Goal: Task Accomplishment & Management: Use online tool/utility

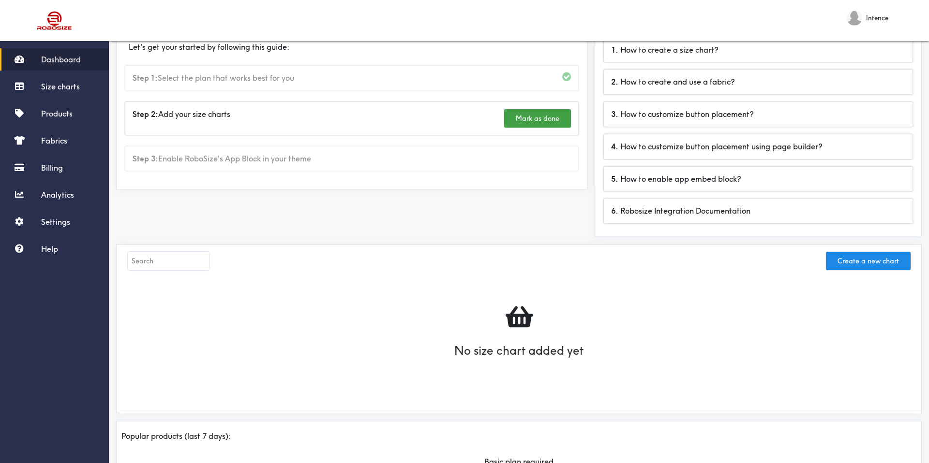
scroll to position [74, 0]
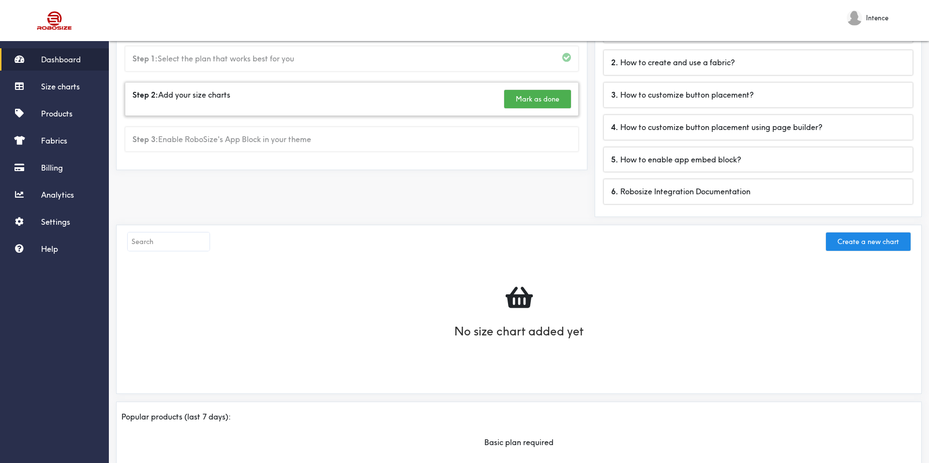
click at [533, 104] on button "Mark as done" at bounding box center [537, 99] width 67 height 18
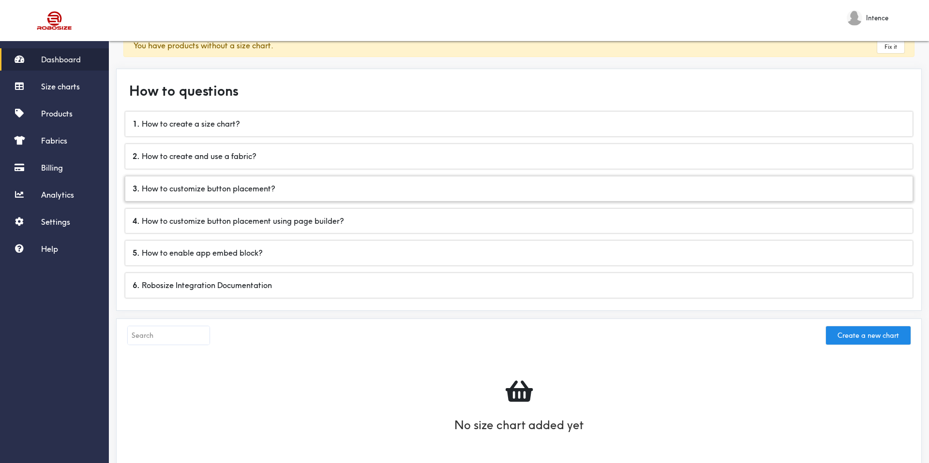
scroll to position [0, 0]
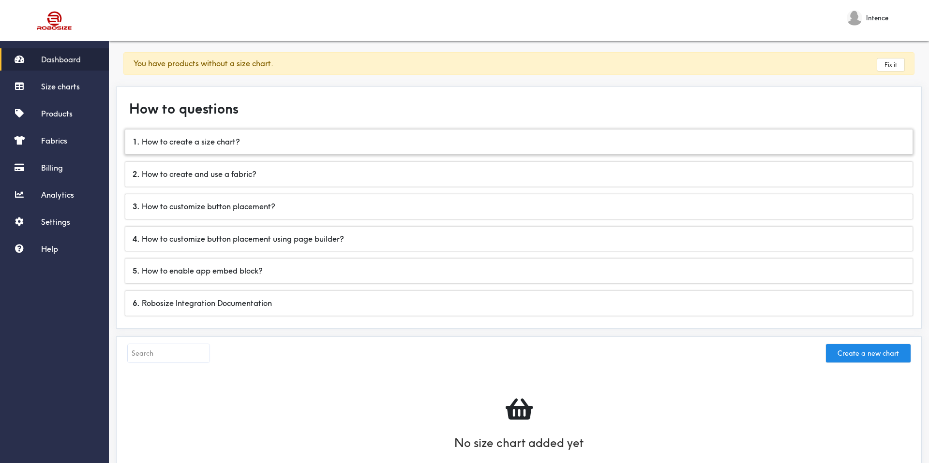
click at [377, 134] on div "1 . How to create a size chart?" at bounding box center [518, 142] width 787 height 25
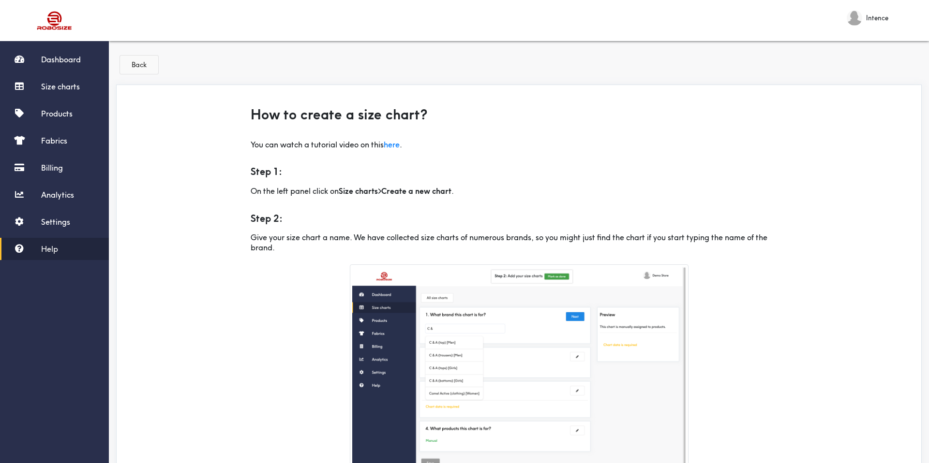
click at [134, 60] on button "Back" at bounding box center [139, 65] width 38 height 18
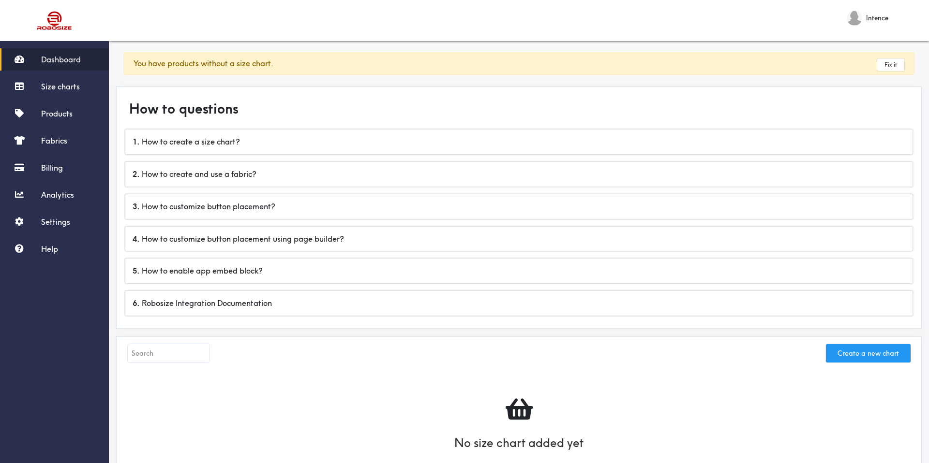
click at [866, 358] on button "Create a new chart" at bounding box center [868, 353] width 85 height 18
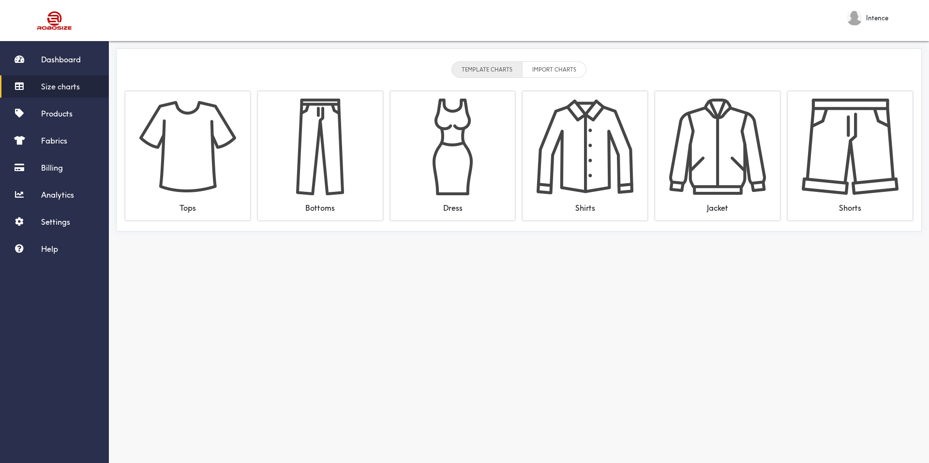
click at [552, 67] on li "IMPORT CHARTS" at bounding box center [554, 69] width 64 height 16
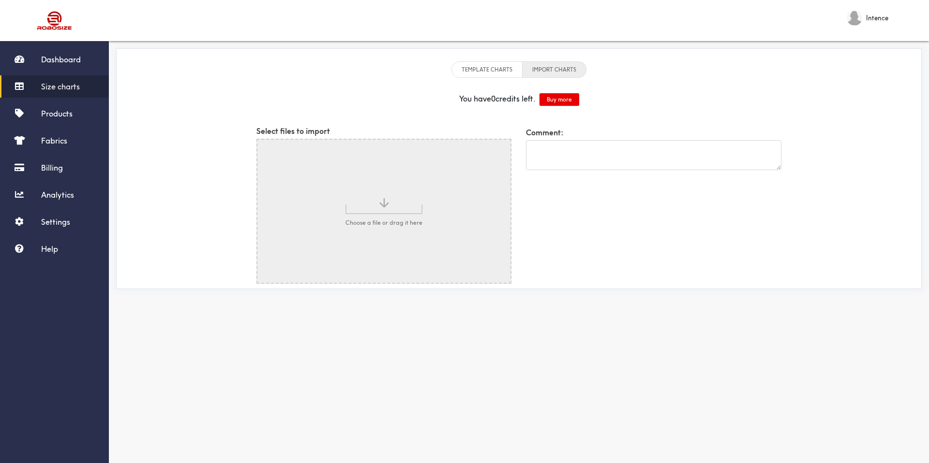
click at [481, 67] on li "TEMPLATE CHARTS" at bounding box center [486, 69] width 71 height 16
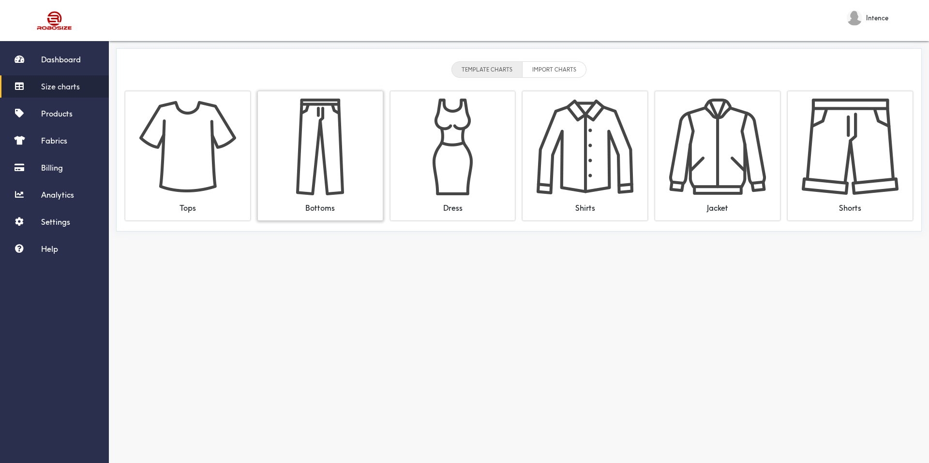
click at [320, 149] on img at bounding box center [320, 147] width 97 height 97
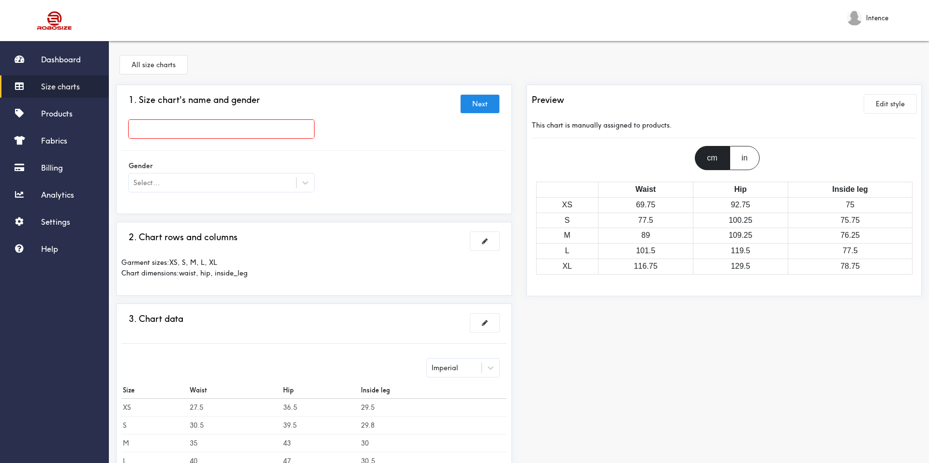
click at [257, 124] on input "text" at bounding box center [221, 129] width 185 height 18
type input "taille collant"
click at [598, 211] on div at bounding box center [464, 231] width 929 height 463
click at [632, 208] on td "69.75" at bounding box center [645, 204] width 95 height 15
click at [632, 198] on td "69.75" at bounding box center [645, 204] width 95 height 15
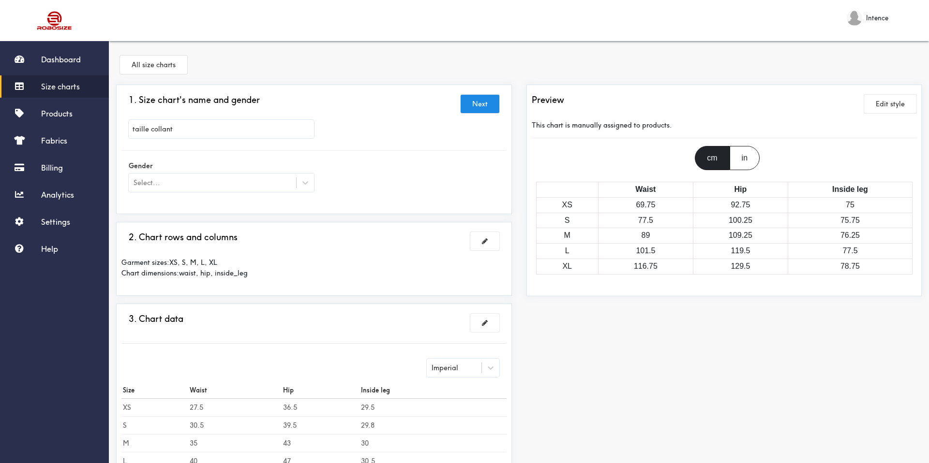
drag, startPoint x: 742, startPoint y: 156, endPoint x: 734, endPoint y: 158, distance: 7.9
click at [741, 157] on div "in" at bounding box center [745, 158] width 30 height 24
click at [707, 157] on div "cm" at bounding box center [712, 158] width 34 height 24
click at [267, 190] on div "Select..." at bounding box center [221, 183] width 185 height 18
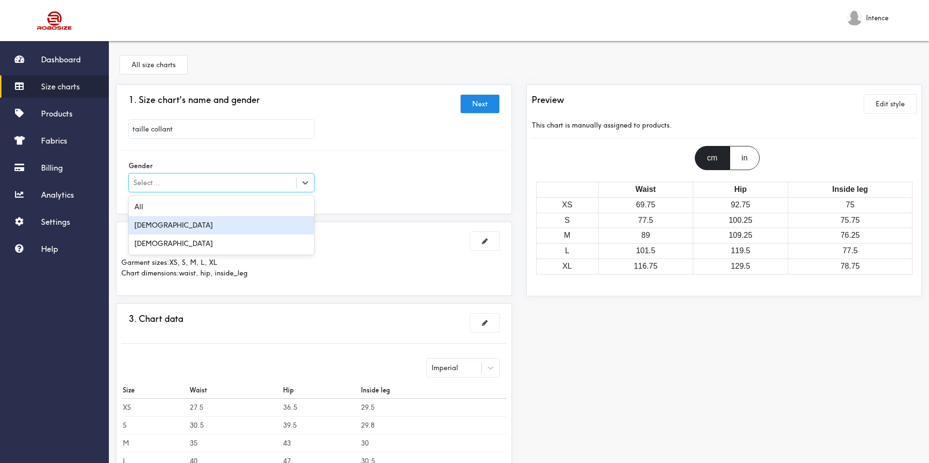
click at [235, 226] on div "[DEMOGRAPHIC_DATA]" at bounding box center [221, 225] width 185 height 18
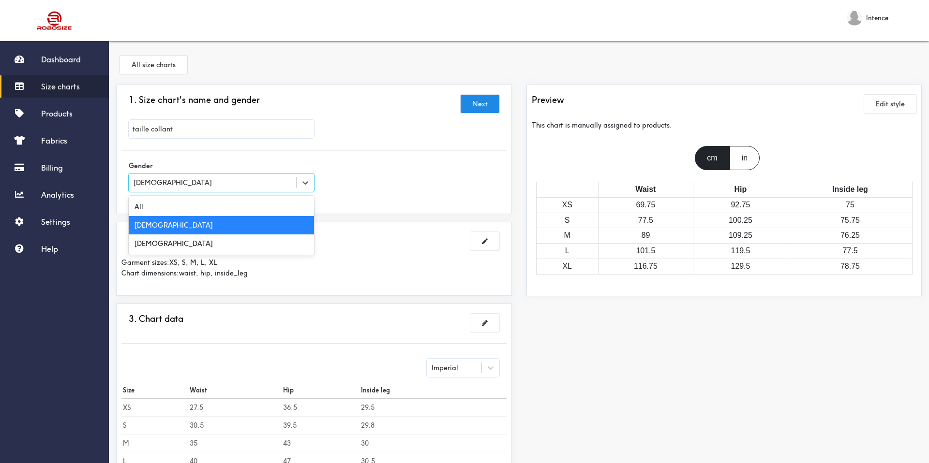
drag, startPoint x: 277, startPoint y: 180, endPoint x: 235, endPoint y: 228, distance: 63.8
click at [277, 180] on div "[DEMOGRAPHIC_DATA]" at bounding box center [212, 183] width 167 height 10
click at [229, 242] on div "[DEMOGRAPHIC_DATA]" at bounding box center [221, 244] width 185 height 18
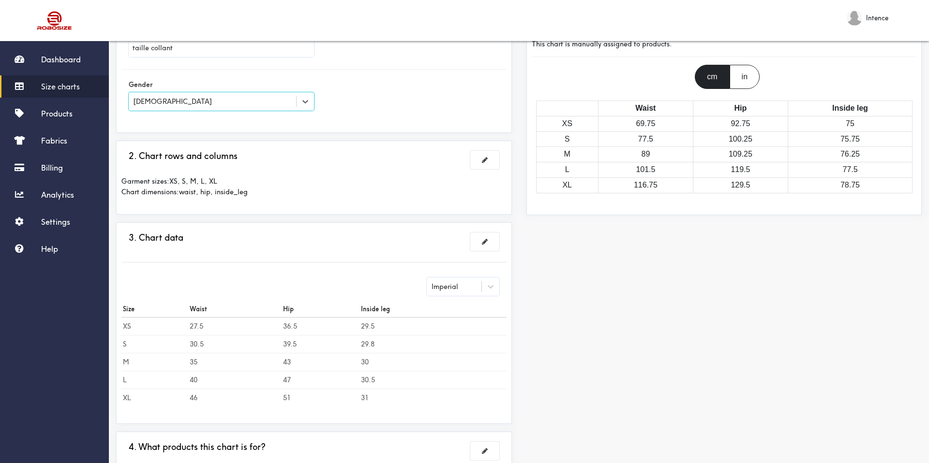
scroll to position [84, 0]
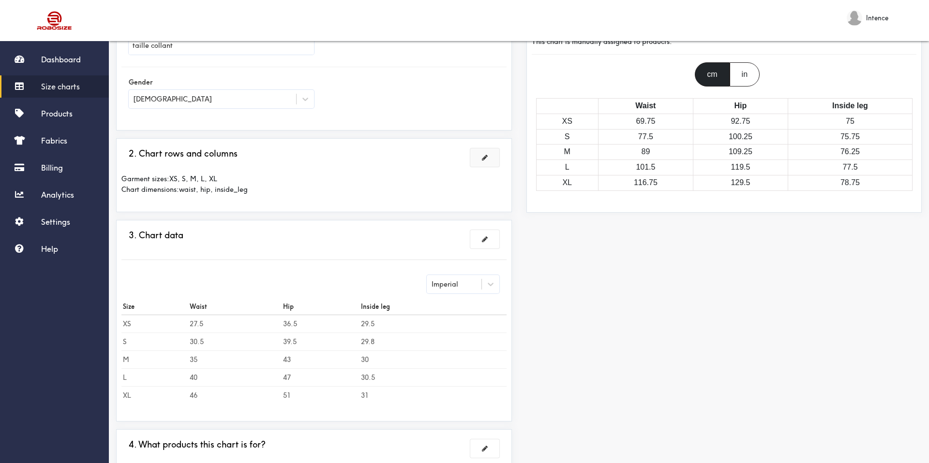
click at [488, 158] on button at bounding box center [484, 158] width 29 height 18
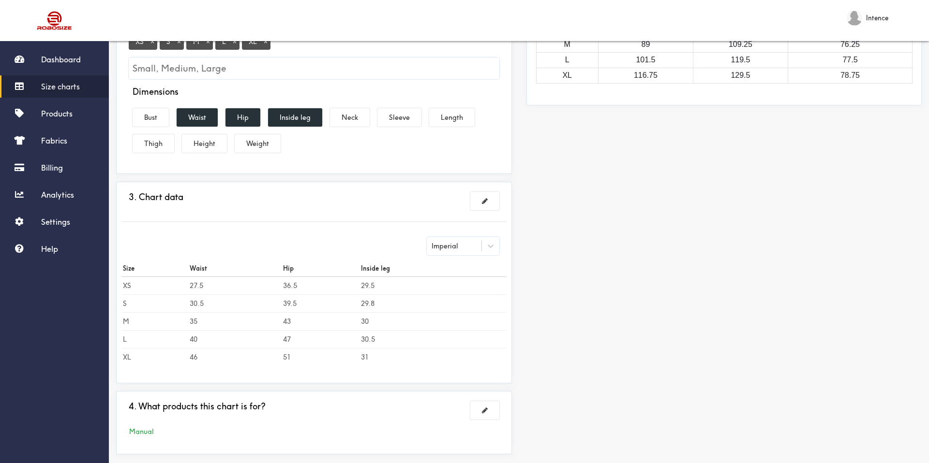
scroll to position [0, 0]
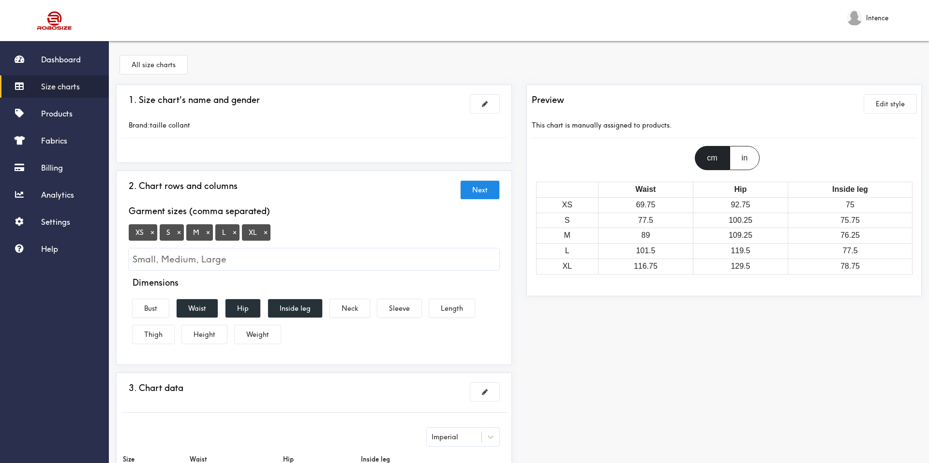
click at [150, 231] on button "×" at bounding box center [153, 232] width 10 height 9
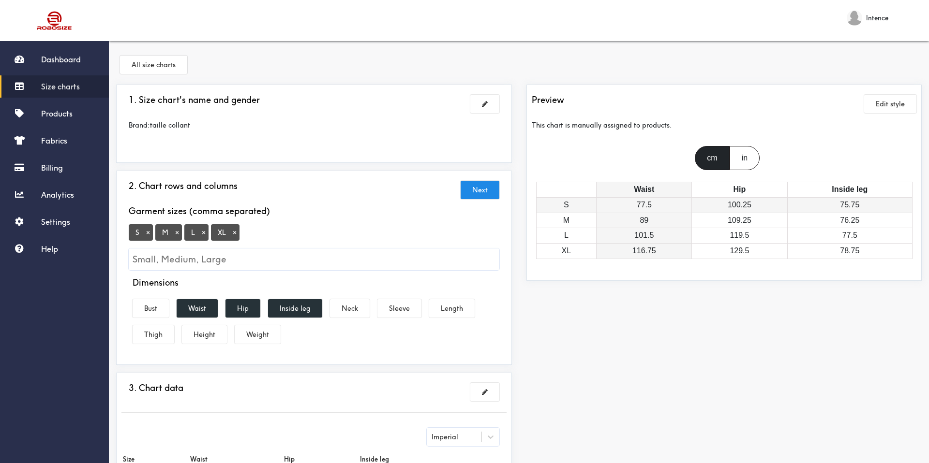
click at [643, 211] on td "77.5" at bounding box center [644, 204] width 95 height 15
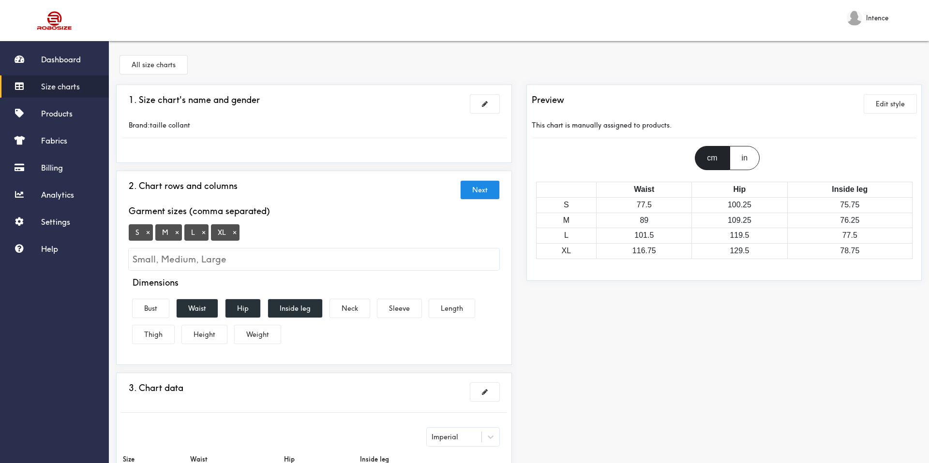
click at [245, 256] on input "Small, Medium, Large" at bounding box center [314, 260] width 371 height 22
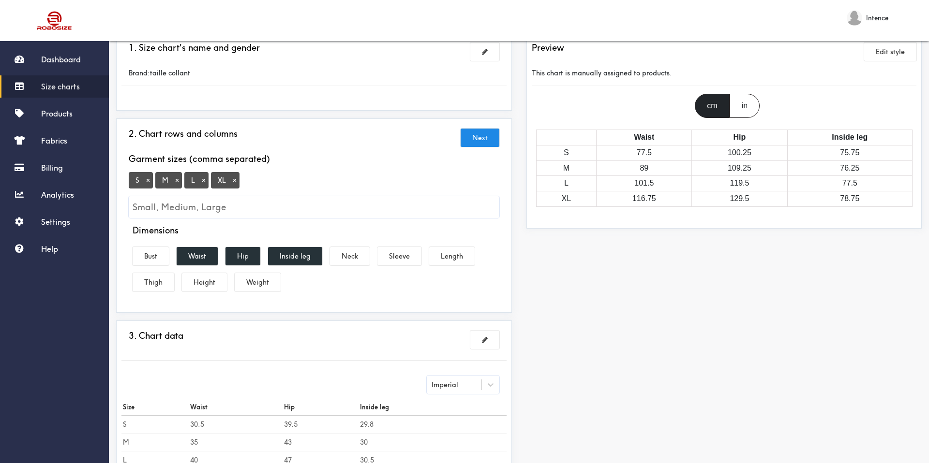
scroll to position [53, 0]
click at [196, 259] on button "Waist" at bounding box center [197, 256] width 41 height 18
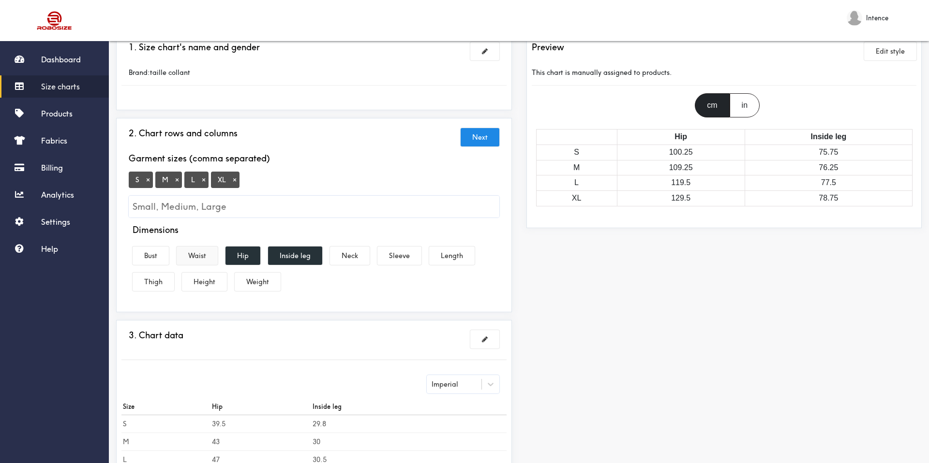
click at [198, 258] on button "Waist" at bounding box center [197, 256] width 41 height 18
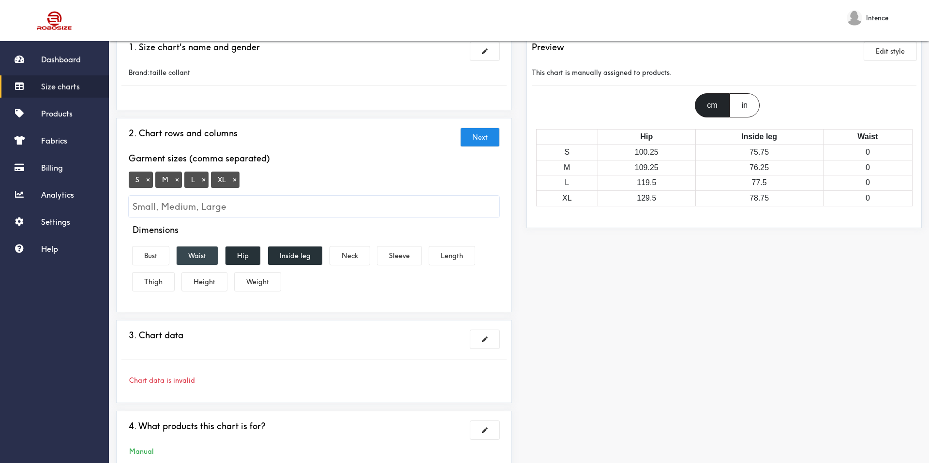
click at [204, 258] on button "Waist" at bounding box center [197, 256] width 41 height 18
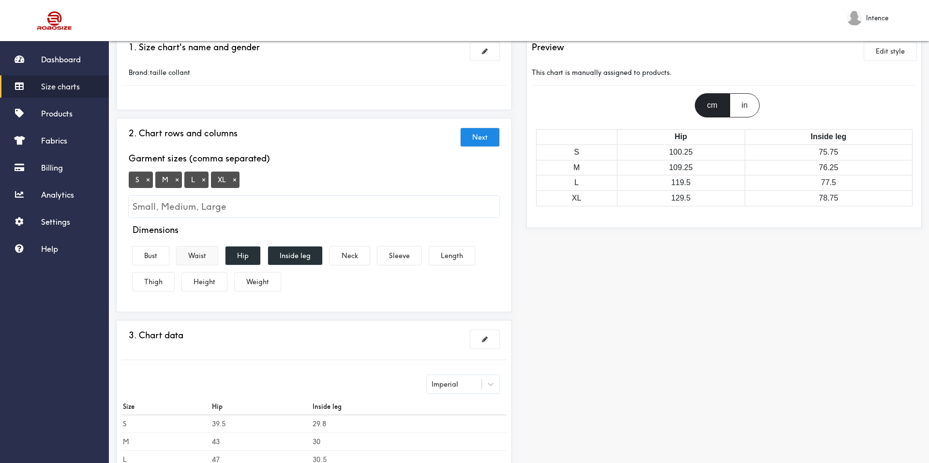
click at [204, 258] on button "Waist" at bounding box center [197, 256] width 41 height 18
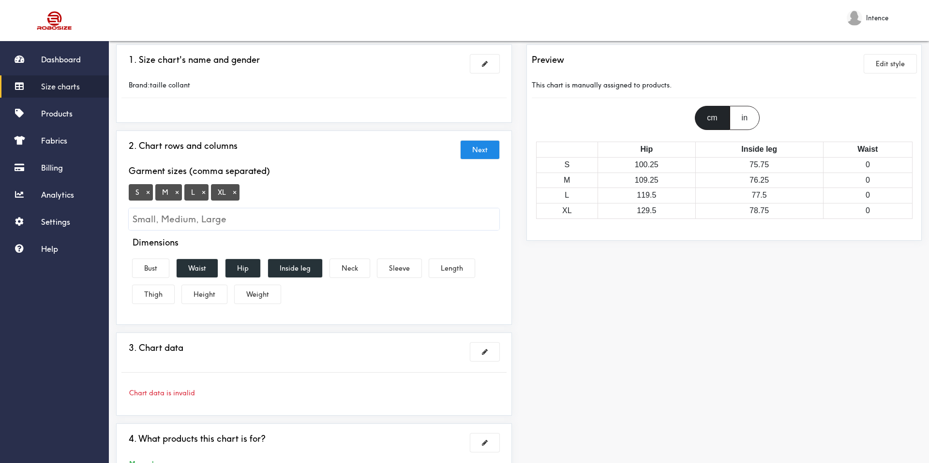
scroll to position [0, 0]
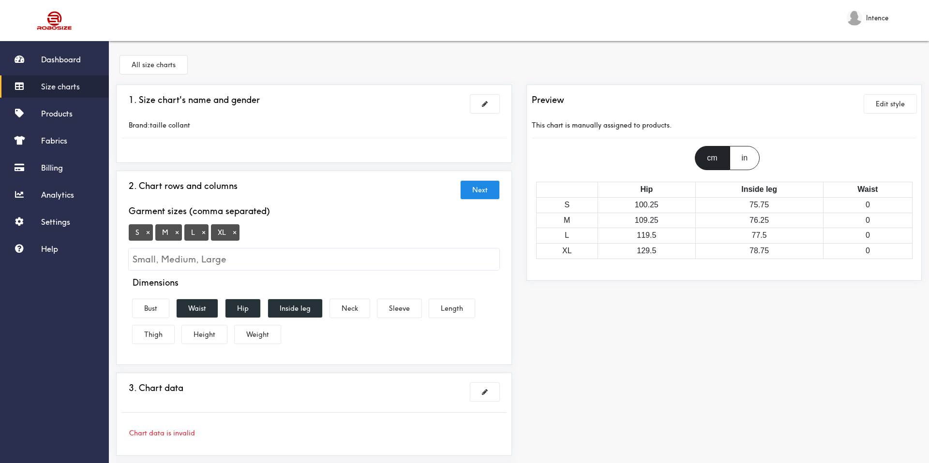
click at [68, 208] on div "Dashboard Size charts Products Fabrics Billing Analytics Settings Help" at bounding box center [54, 154] width 109 height 212
click at [62, 221] on span "Settings" at bounding box center [55, 222] width 29 height 10
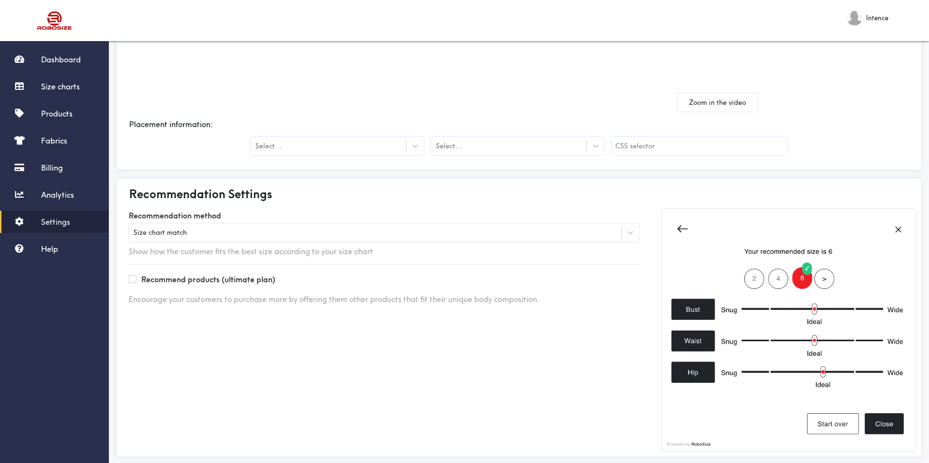
scroll to position [185, 0]
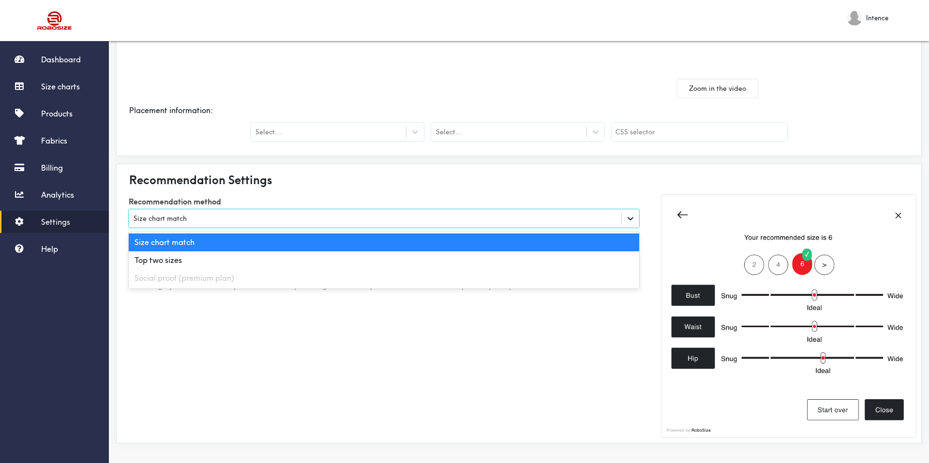
click at [627, 220] on icon at bounding box center [631, 219] width 10 height 10
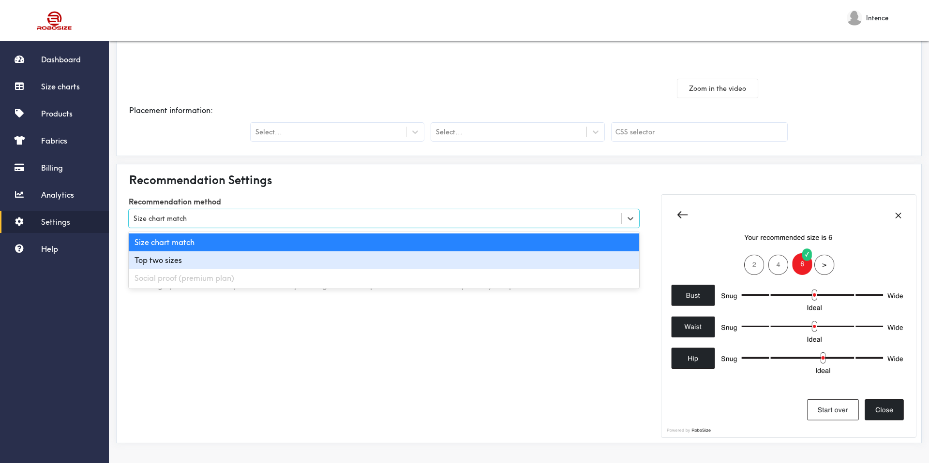
click at [502, 259] on div "Top two sizes" at bounding box center [384, 261] width 510 height 18
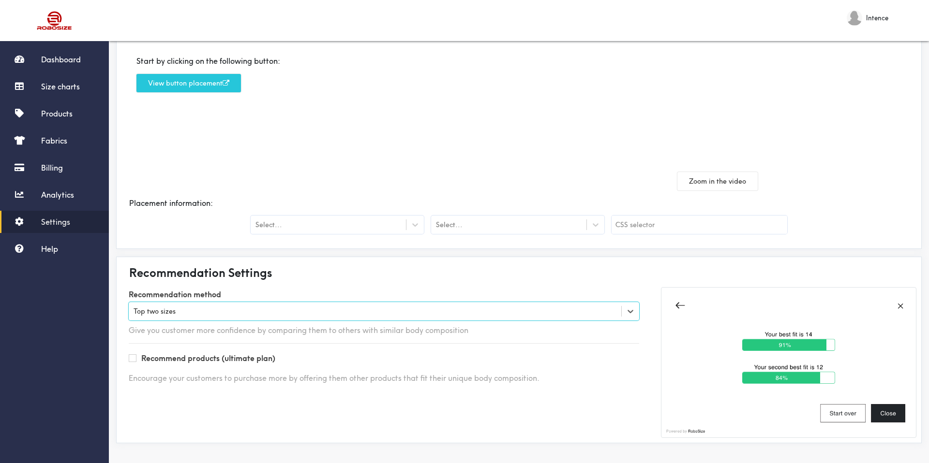
click at [547, 313] on div "Top two sizes" at bounding box center [375, 312] width 492 height 10
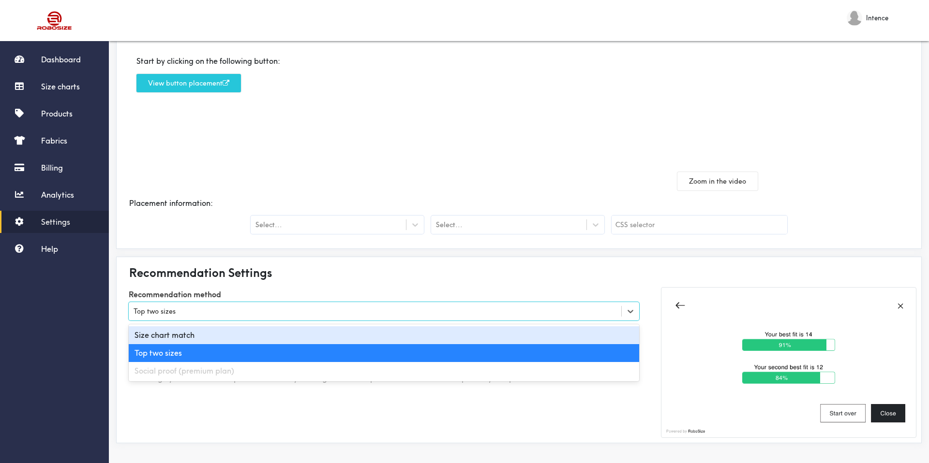
click at [506, 330] on div "Size chart match" at bounding box center [384, 336] width 510 height 18
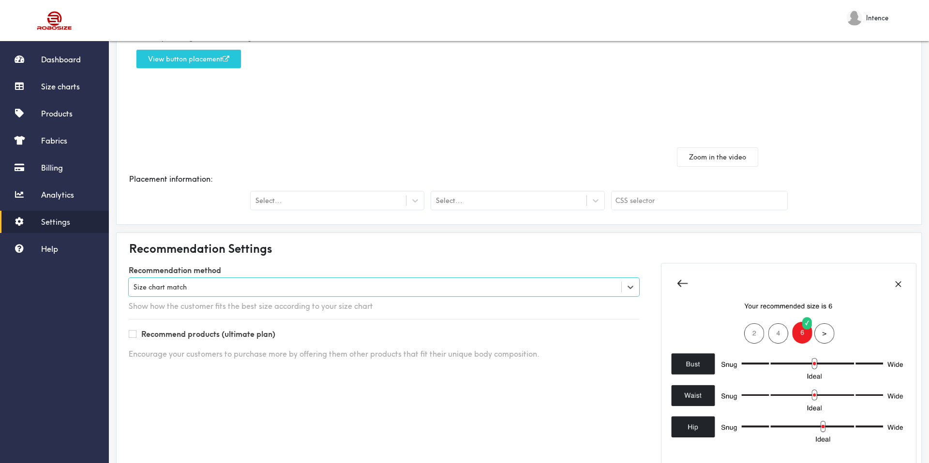
scroll to position [0, 0]
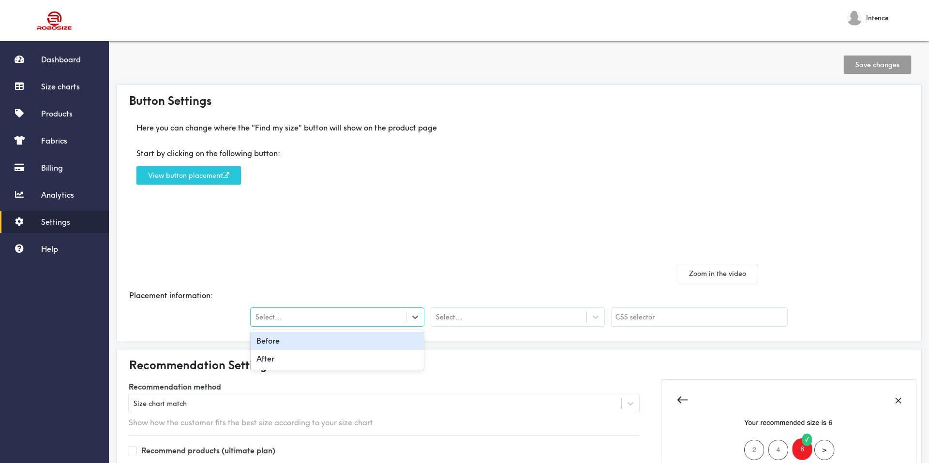
click at [398, 315] on div "Select..." at bounding box center [328, 318] width 155 height 10
click at [516, 317] on div "Select..." at bounding box center [508, 318] width 155 height 10
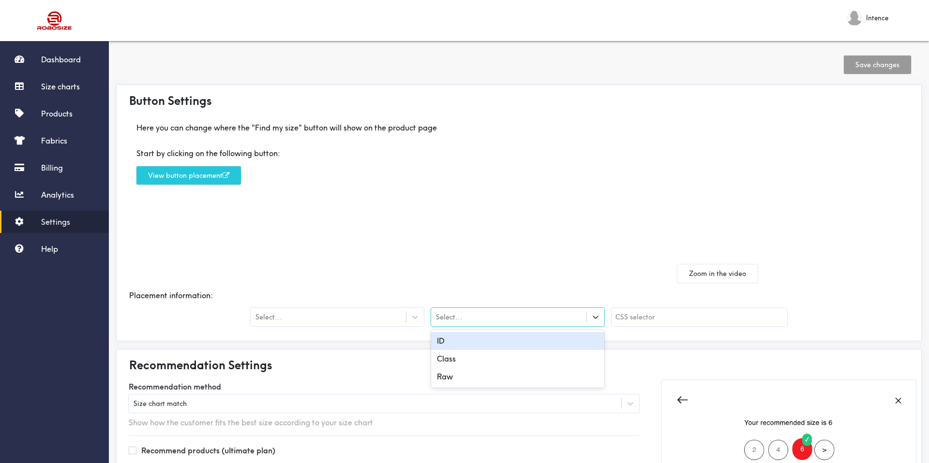
click at [655, 325] on input "text" at bounding box center [700, 317] width 176 height 18
